Goal: Find specific page/section

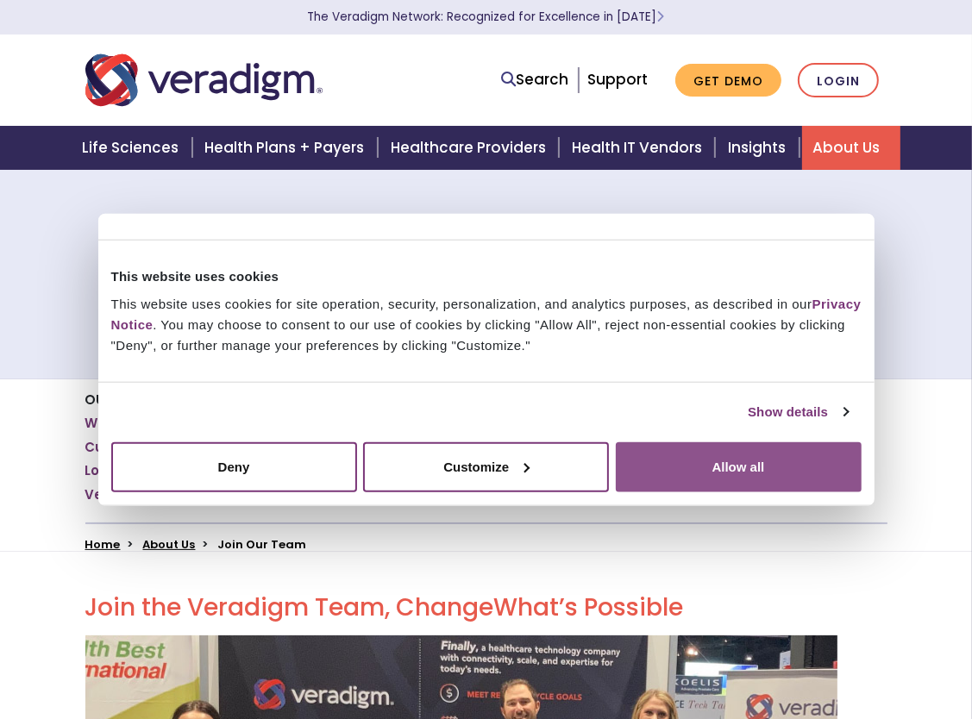
click at [739, 461] on button "Allow all" at bounding box center [739, 466] width 246 height 50
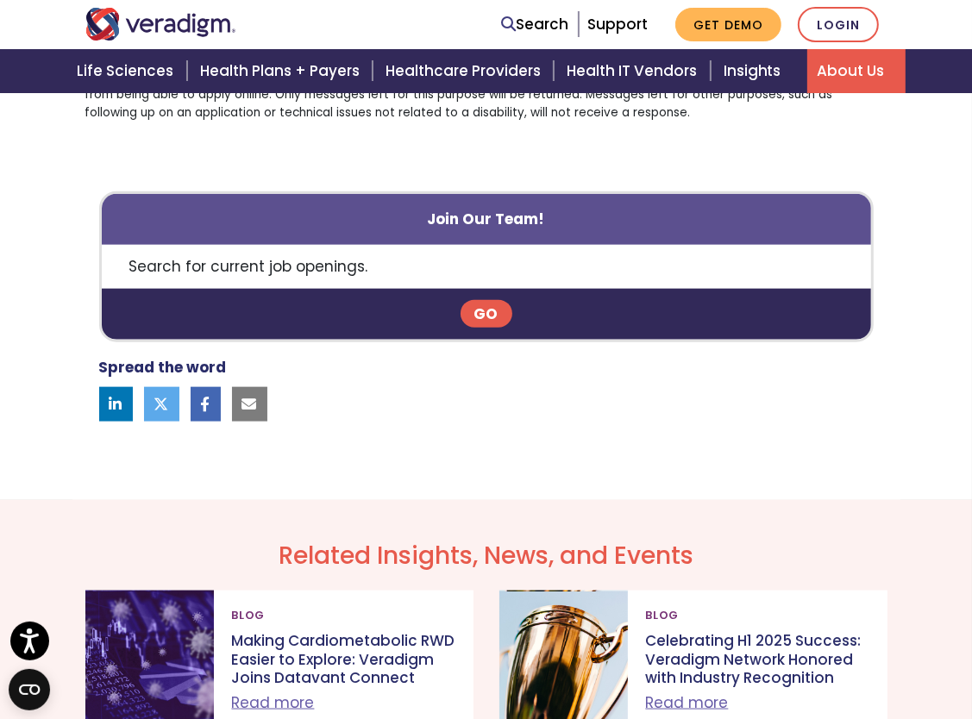
scroll to position [1435, 0]
click at [480, 307] on link "Go" at bounding box center [486, 314] width 52 height 28
